Goal: Information Seeking & Learning: Learn about a topic

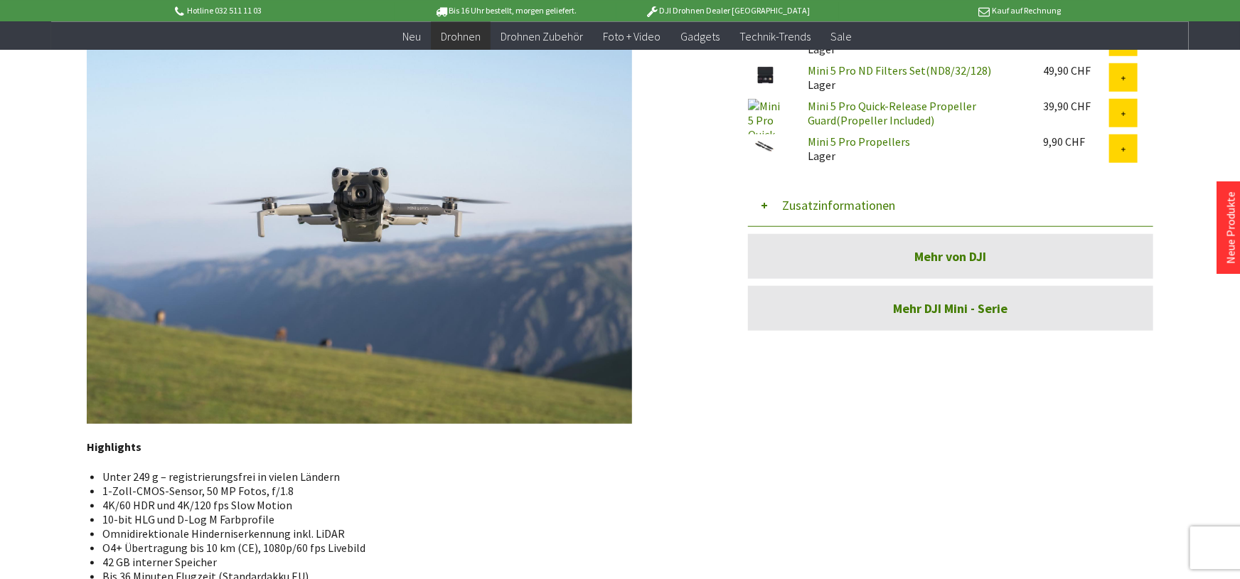
scroll to position [704, 0]
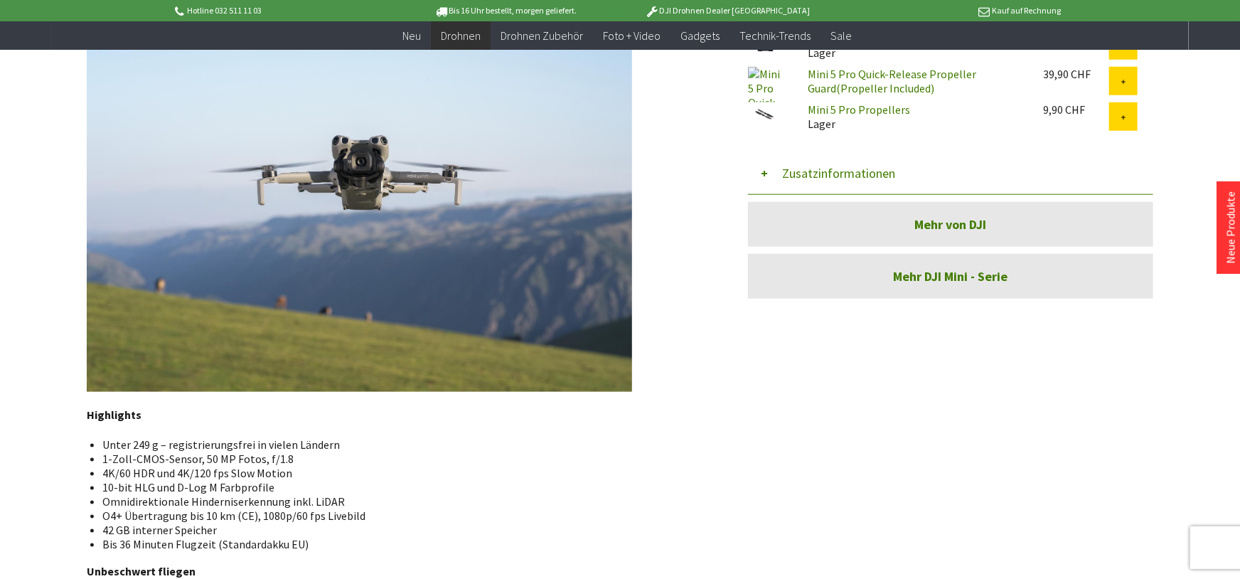
click at [435, 265] on img at bounding box center [359, 187] width 545 height 409
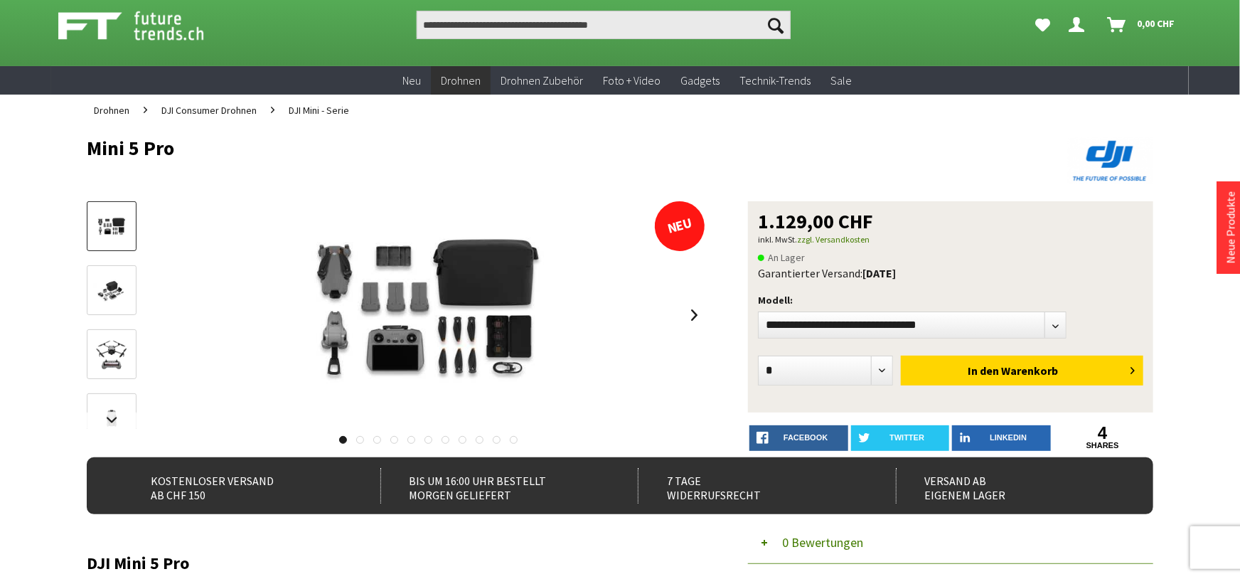
scroll to position [0, 0]
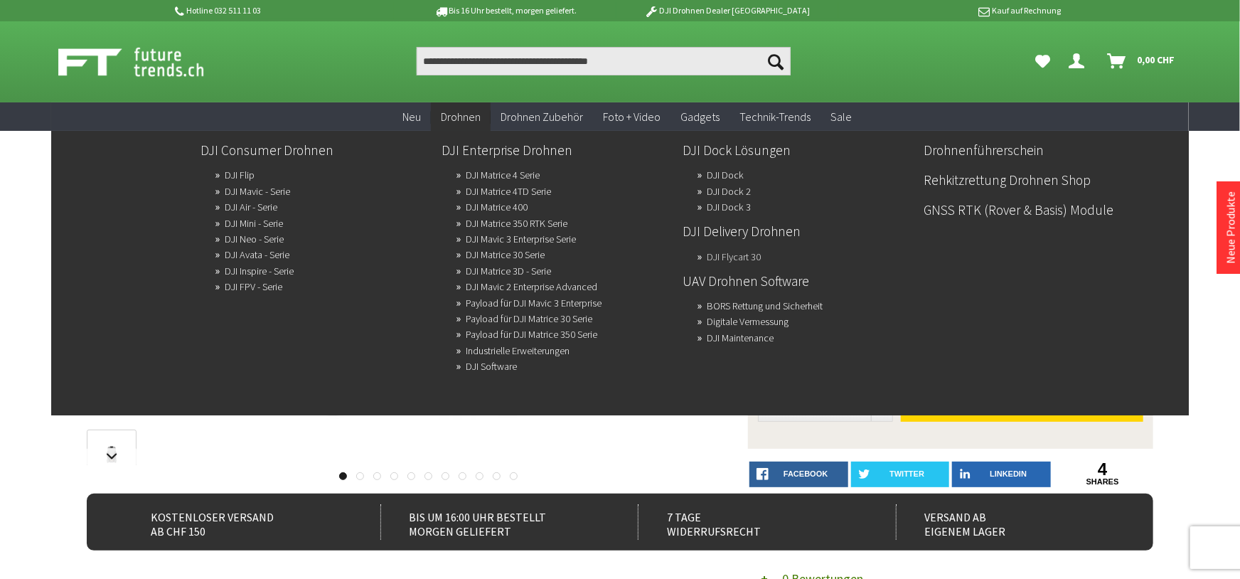
click at [712, 264] on link "DJI Flycart 30" at bounding box center [734, 257] width 54 height 20
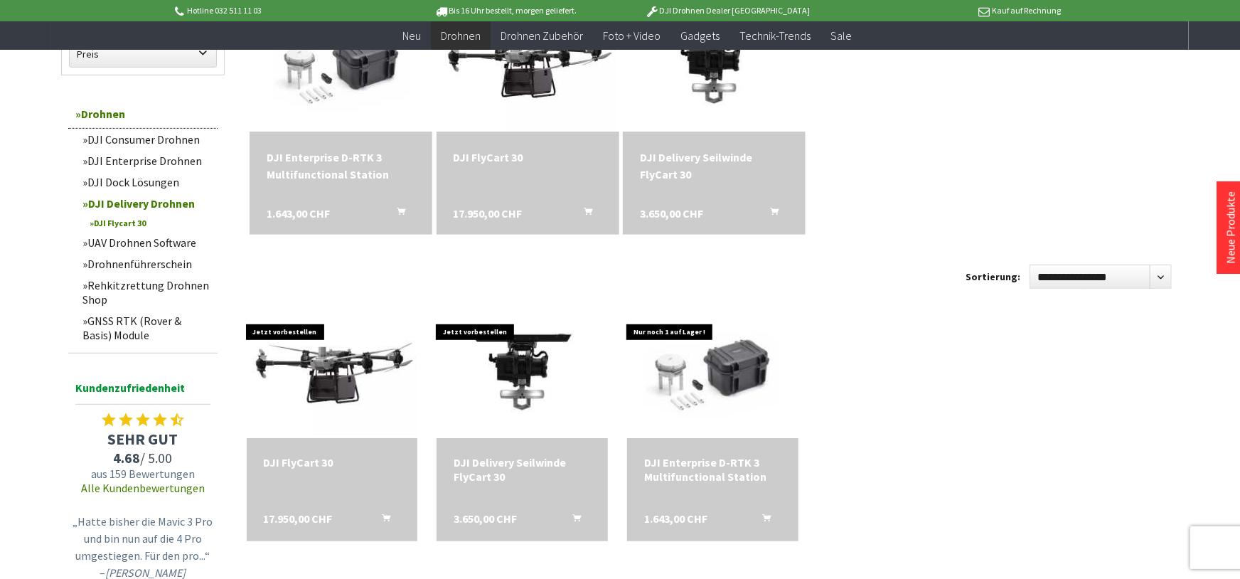
scroll to position [78, 0]
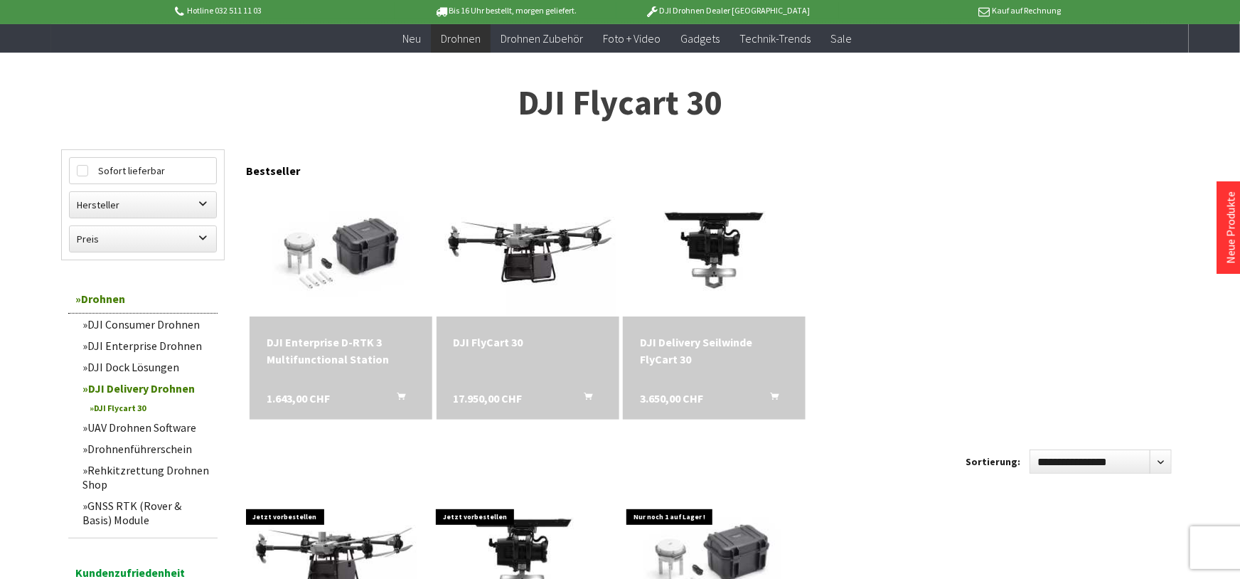
click at [555, 345] on div "DJI FlyCart 30" at bounding box center [528, 342] width 149 height 17
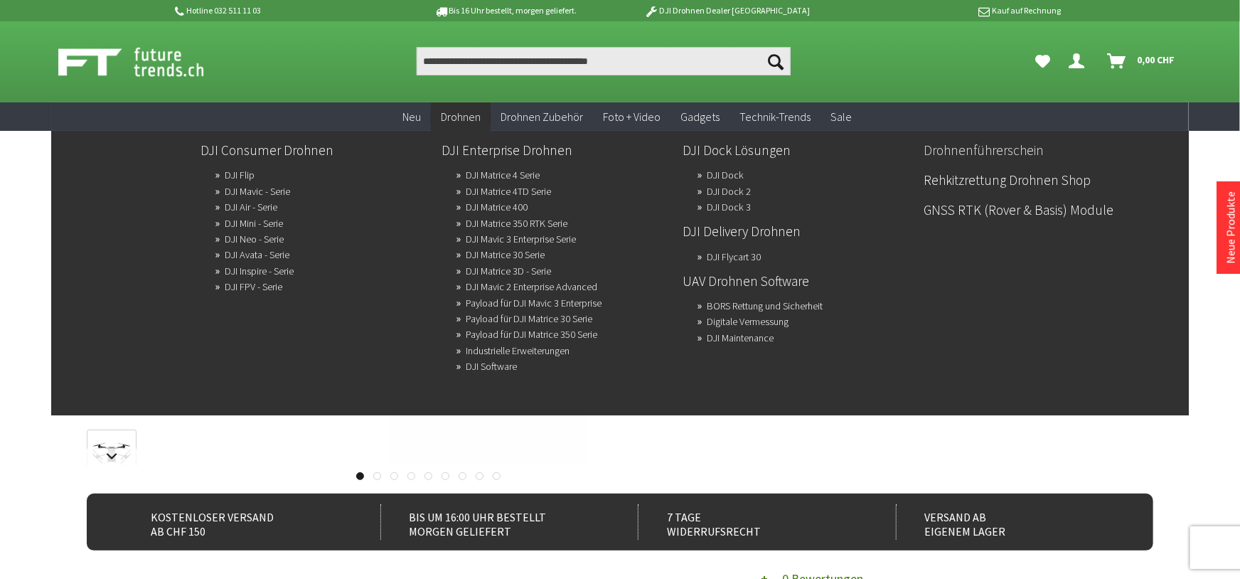
click at [928, 152] on link "Drohnenführerschein" at bounding box center [1039, 150] width 230 height 24
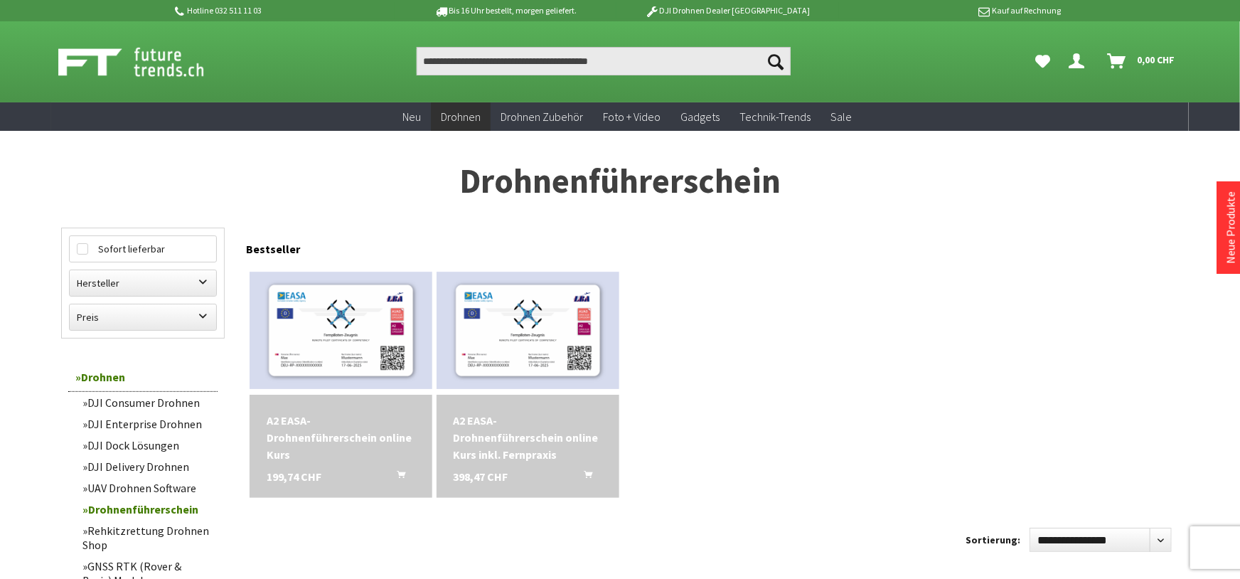
scroll to position [78, 0]
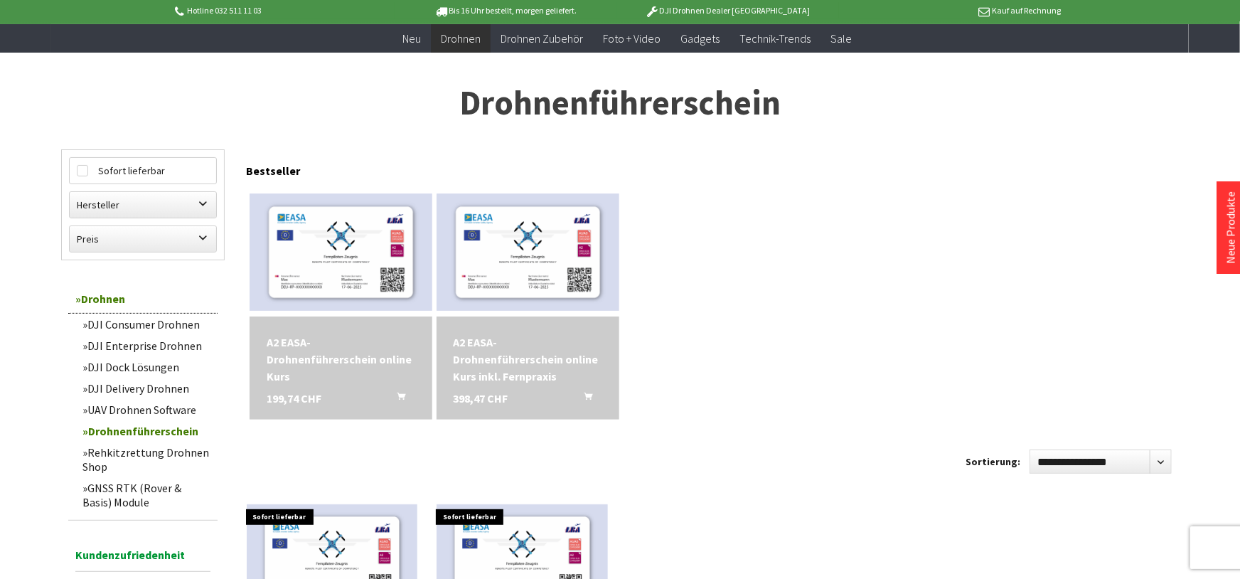
click at [496, 381] on div "A2 EASA-Drohnenführerschein online Kurs inkl. Fernpraxis" at bounding box center [528, 359] width 149 height 51
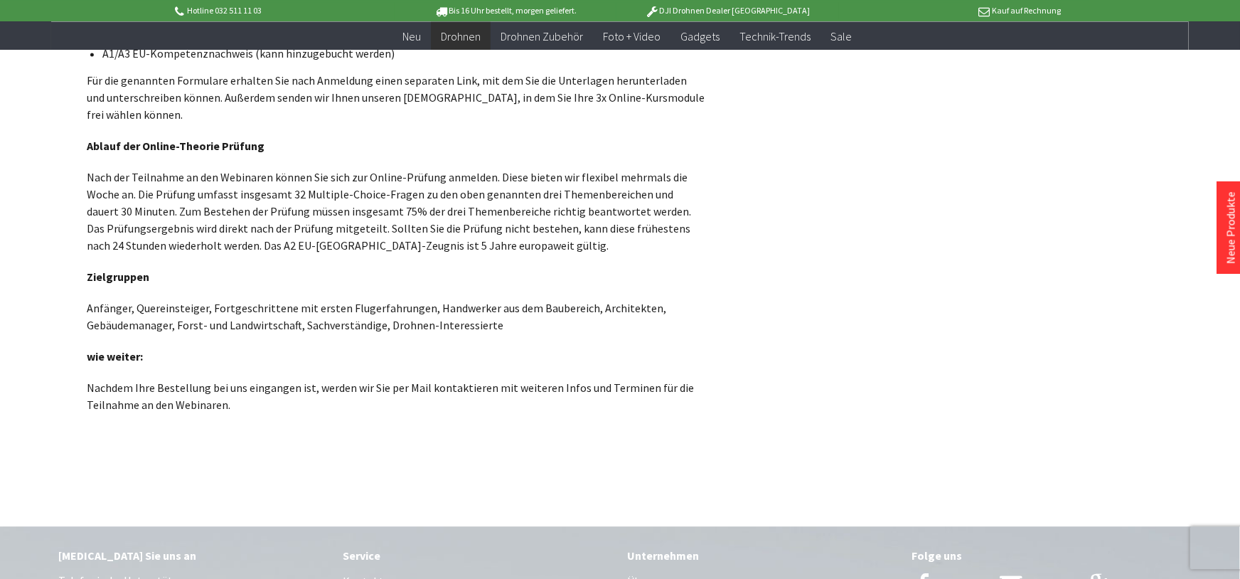
scroll to position [1799, 0]
